Goal: Entertainment & Leisure: Consume media (video, audio)

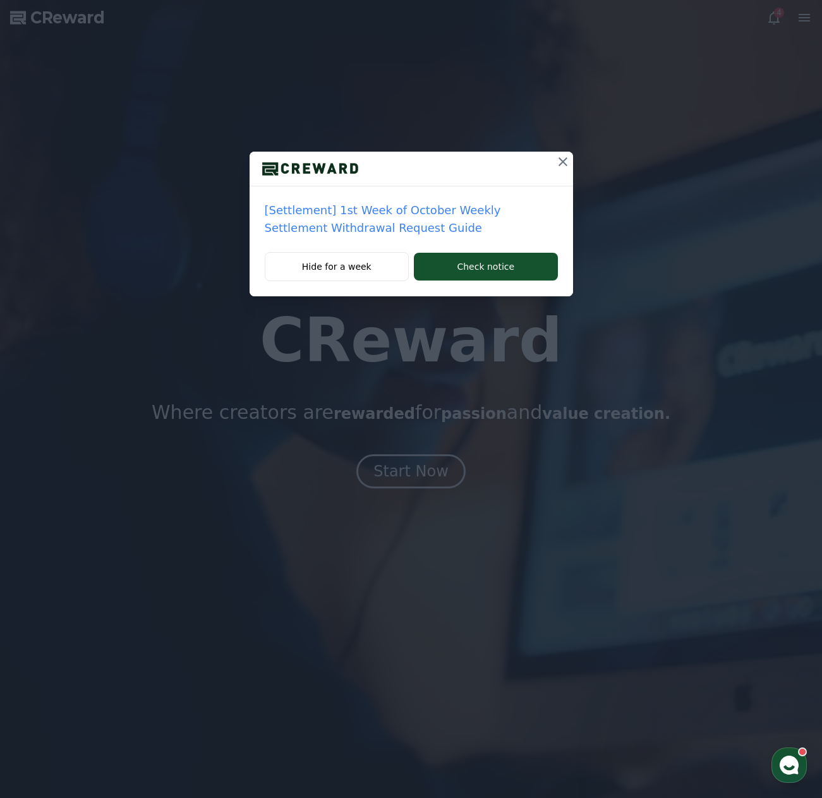
click at [563, 168] on icon at bounding box center [563, 161] width 15 height 15
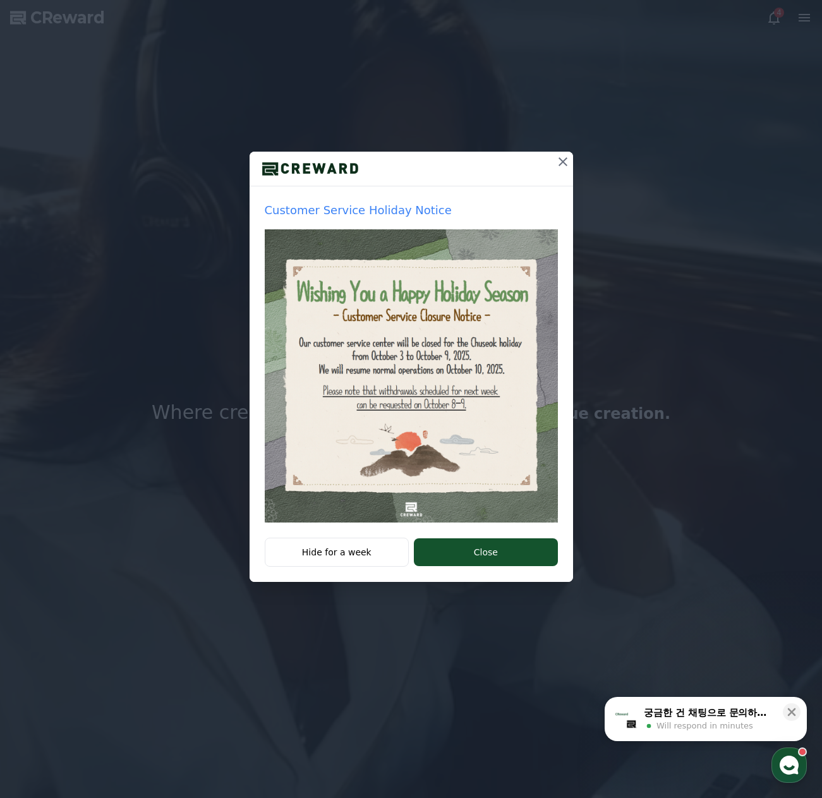
click at [561, 164] on icon at bounding box center [563, 161] width 9 height 9
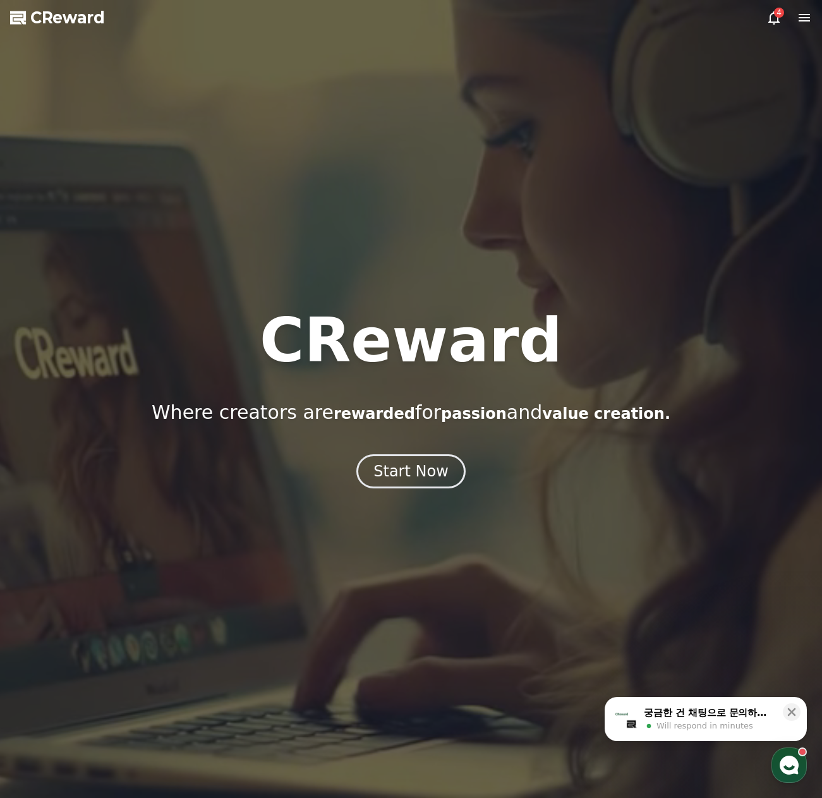
click at [774, 25] on icon at bounding box center [774, 17] width 15 height 15
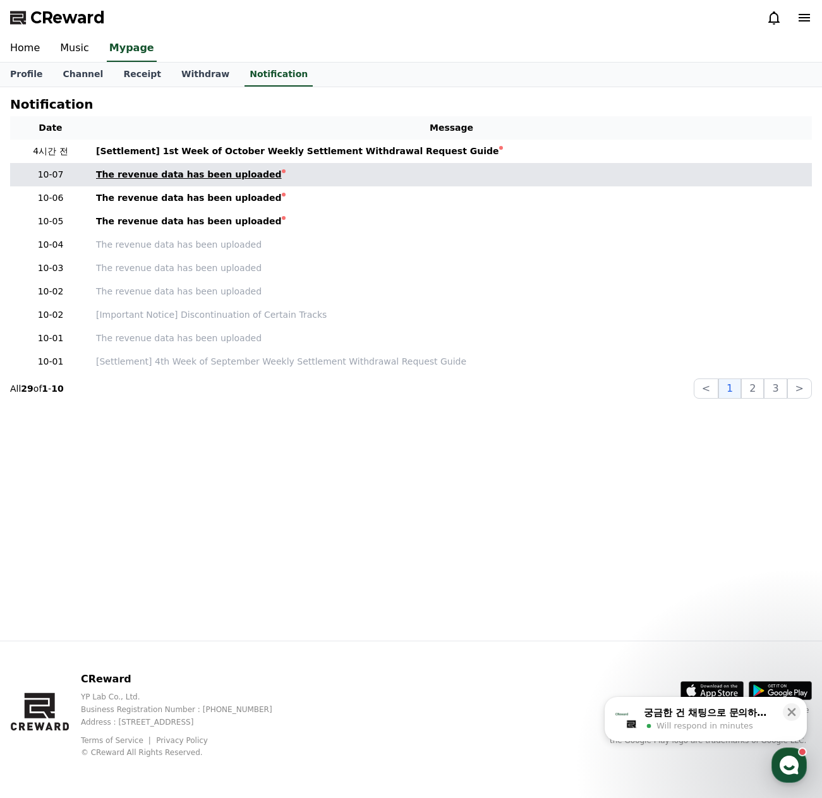
click at [235, 179] on div "The revenue data has been uploaded" at bounding box center [189, 174] width 186 height 13
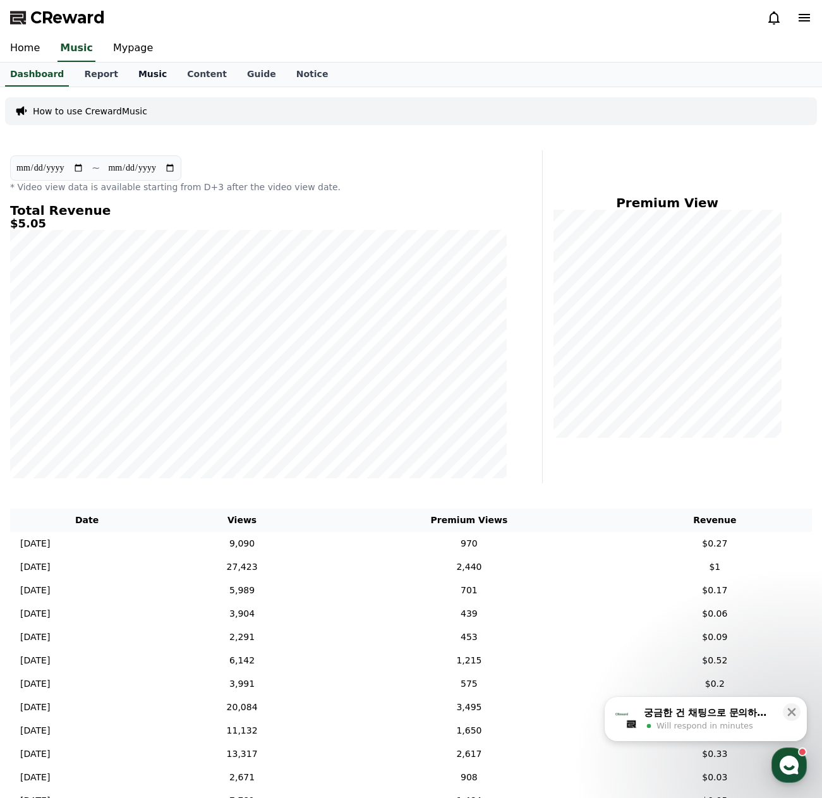
click at [141, 78] on link "Music" at bounding box center [152, 75] width 49 height 24
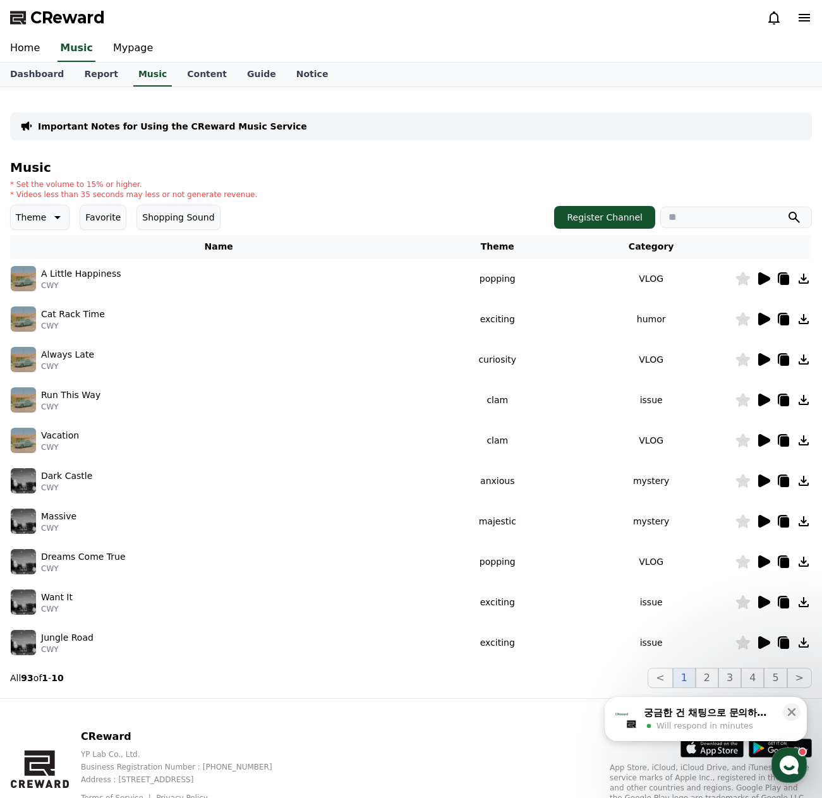
click at [111, 221] on button "Favorite" at bounding box center [103, 217] width 47 height 25
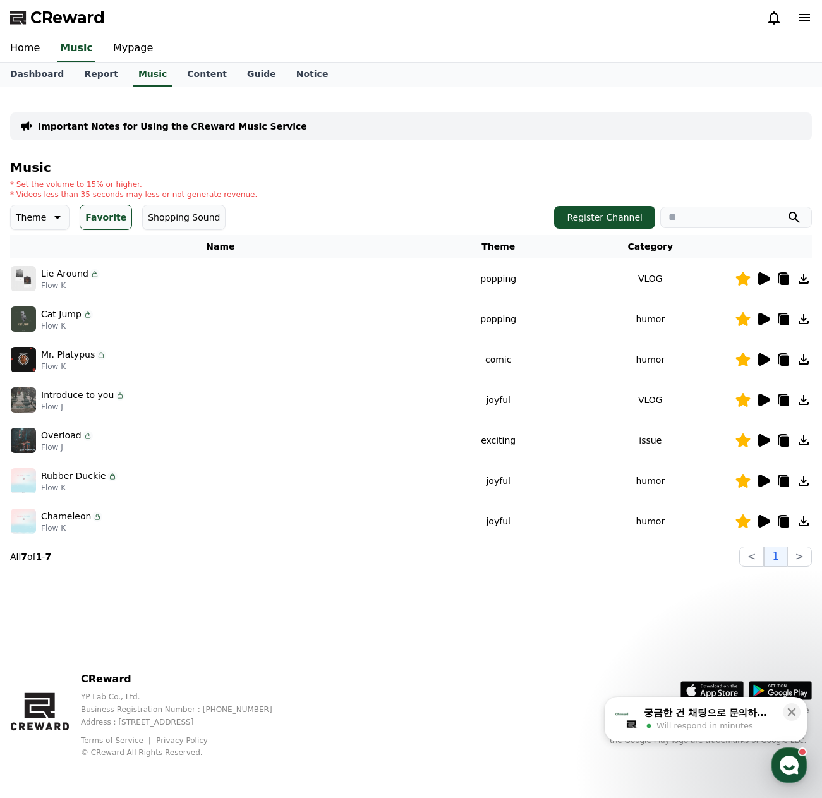
click at [763, 279] on icon at bounding box center [765, 278] width 12 height 13
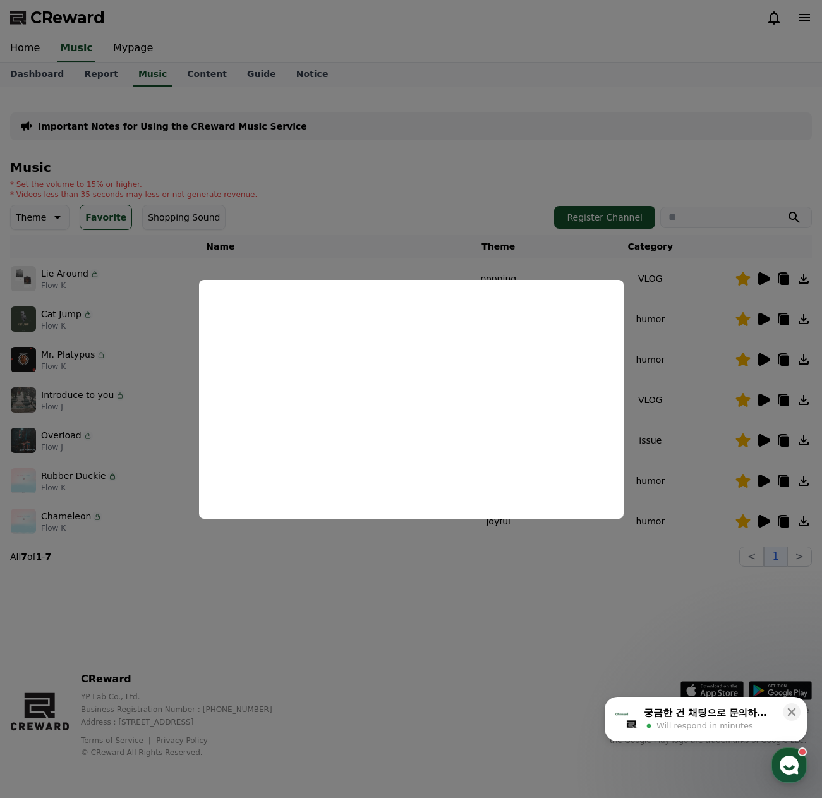
click at [771, 326] on button "close modal" at bounding box center [411, 399] width 822 height 798
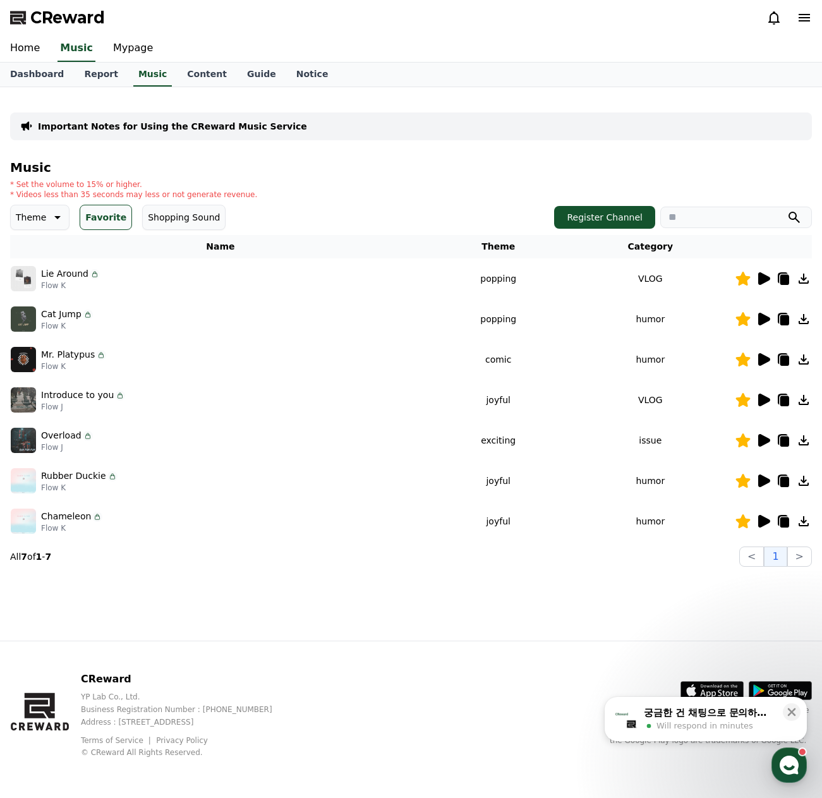
click at [765, 317] on icon at bounding box center [765, 319] width 12 height 13
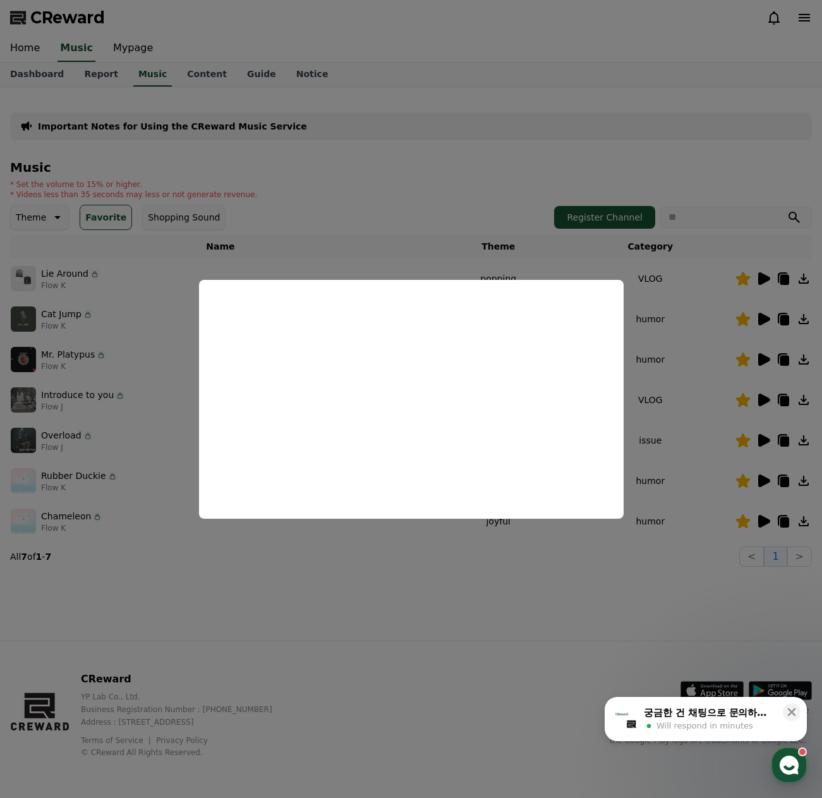
click at [765, 360] on button "close modal" at bounding box center [411, 399] width 822 height 798
click at [764, 359] on icon at bounding box center [765, 359] width 12 height 13
click at [485, 578] on button "close modal" at bounding box center [411, 399] width 822 height 798
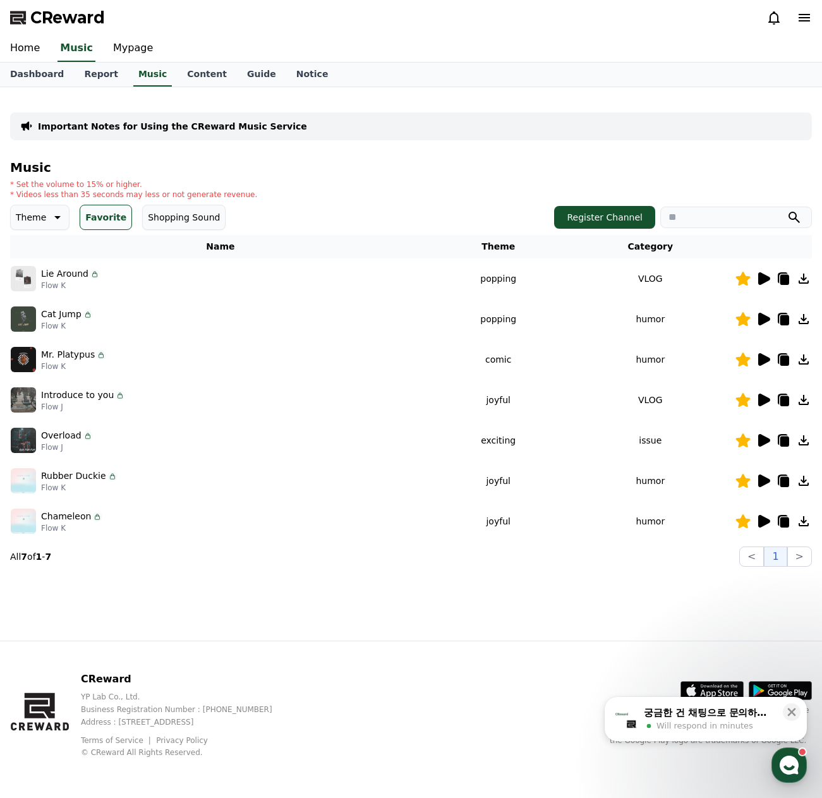
click at [767, 281] on icon at bounding box center [765, 278] width 12 height 13
